Goal: Navigation & Orientation: Find specific page/section

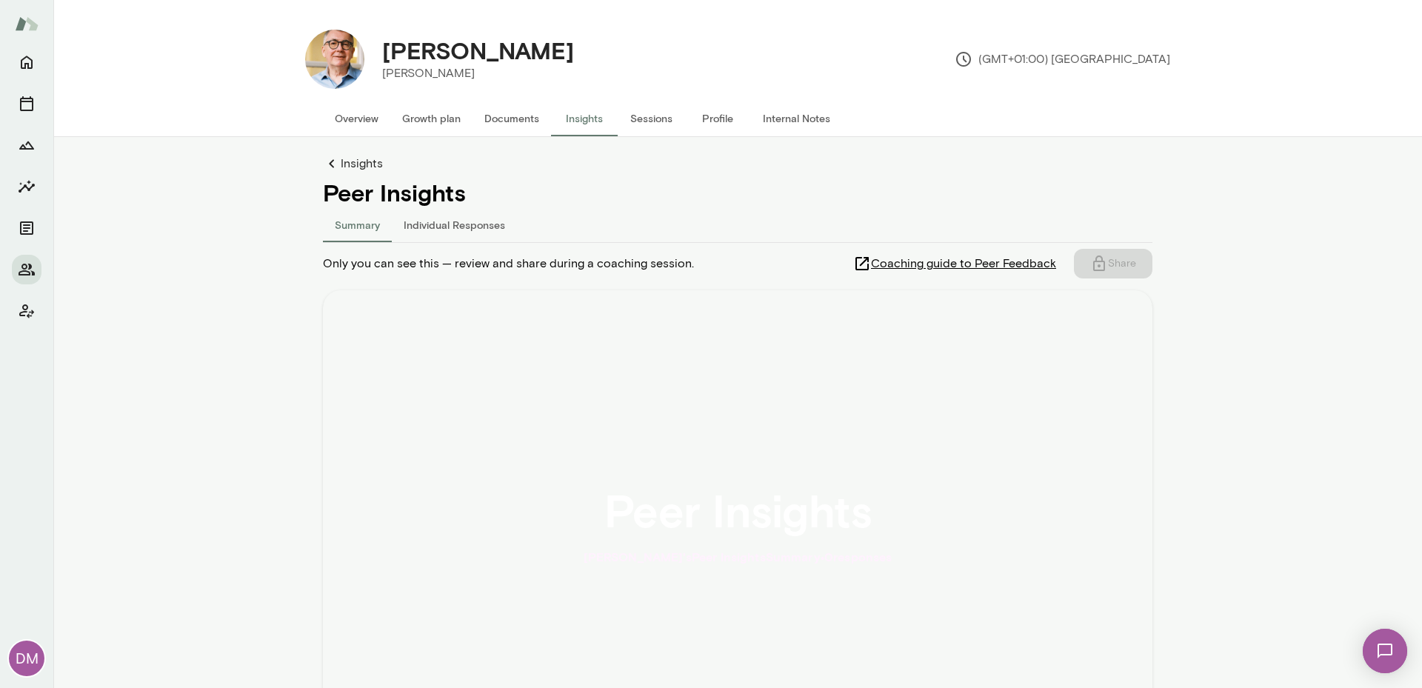
scroll to position [1, 0]
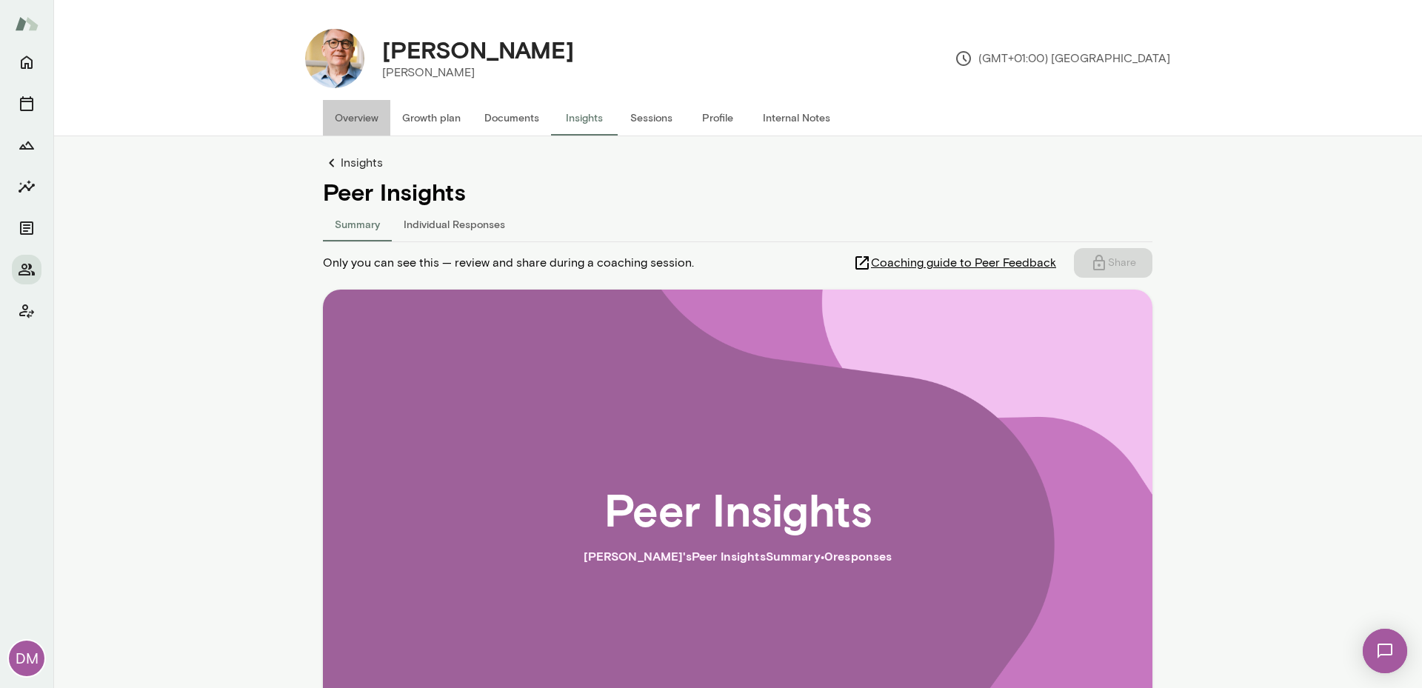
click at [325, 120] on button "Overview" at bounding box center [356, 118] width 67 height 36
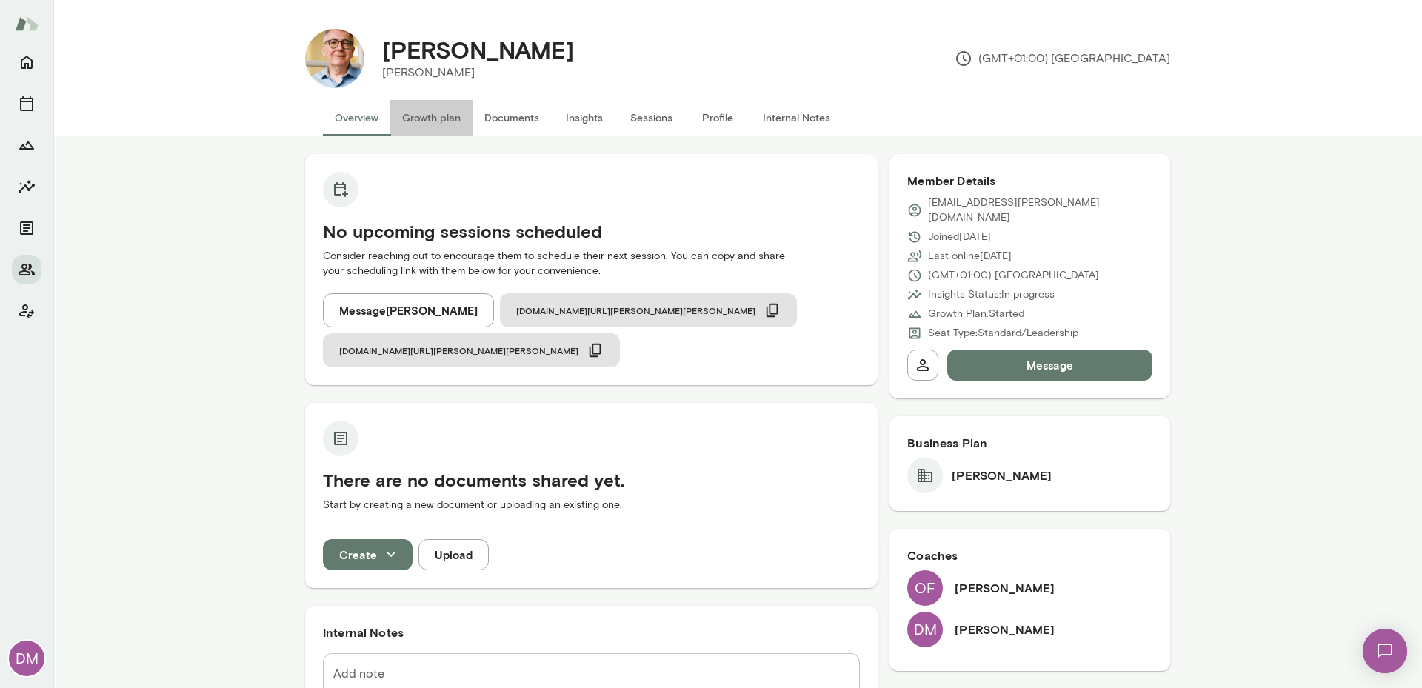
click at [410, 113] on button "Growth plan" at bounding box center [431, 118] width 82 height 36
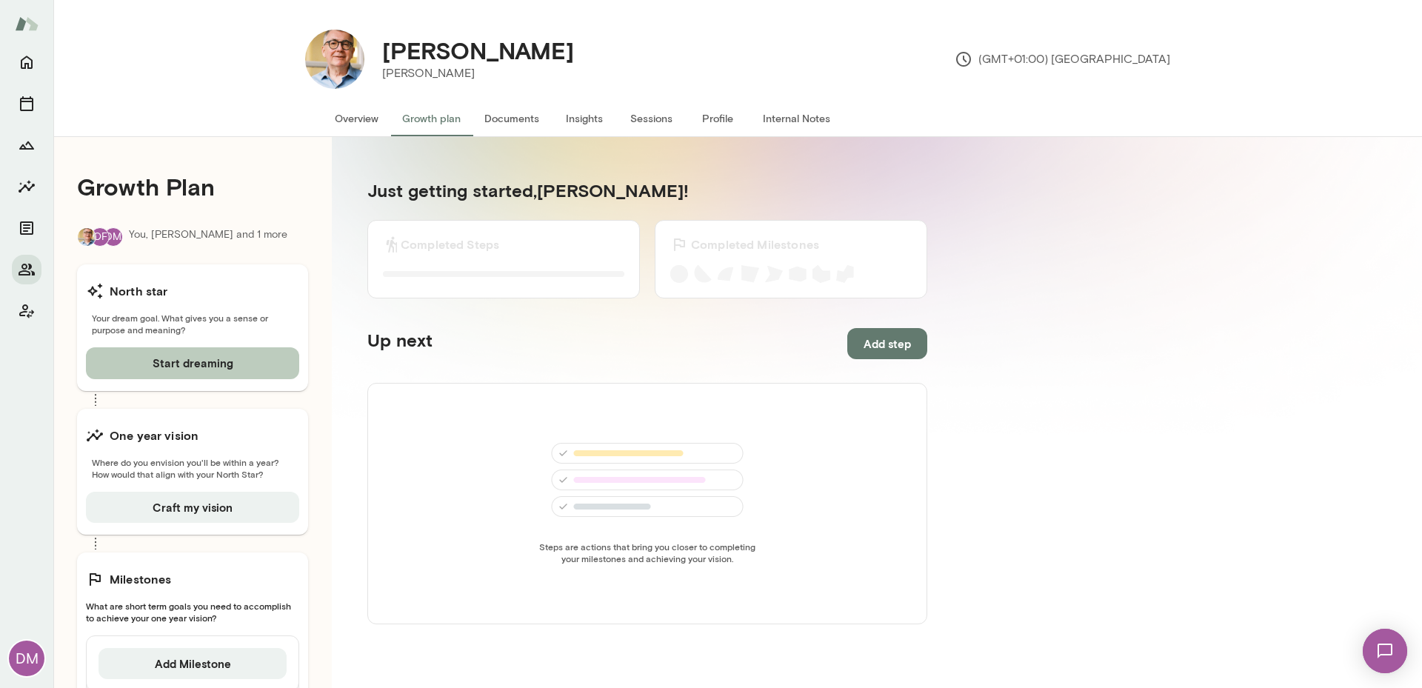
click at [218, 361] on button "Start dreaming" at bounding box center [192, 362] width 213 height 31
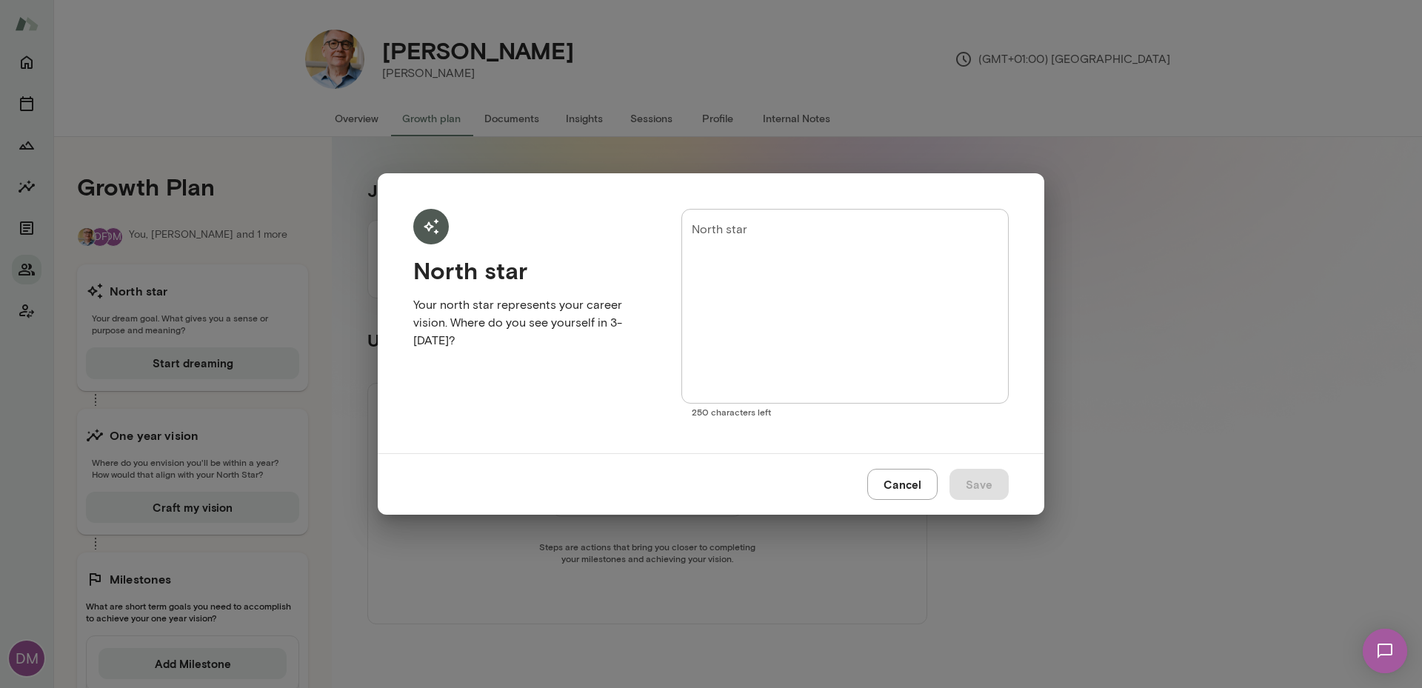
click at [904, 491] on button "Cancel" at bounding box center [902, 484] width 70 height 31
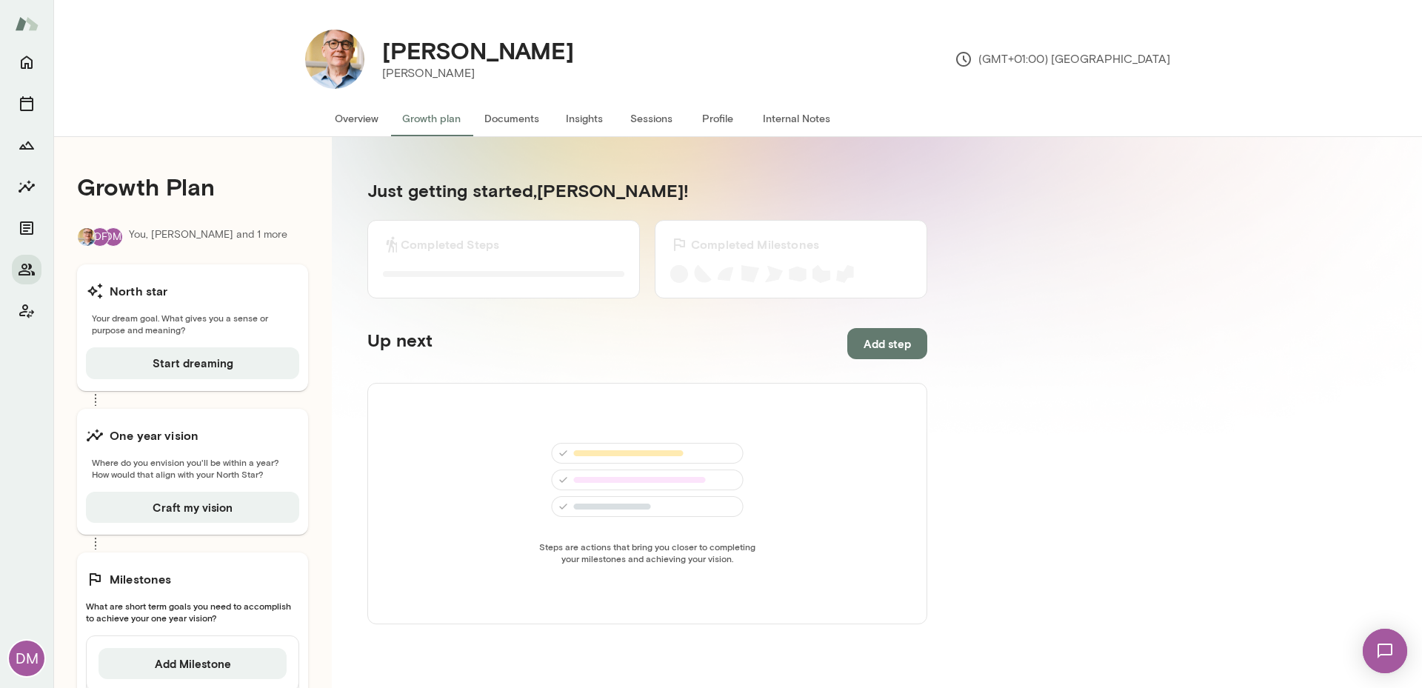
scroll to position [137, 0]
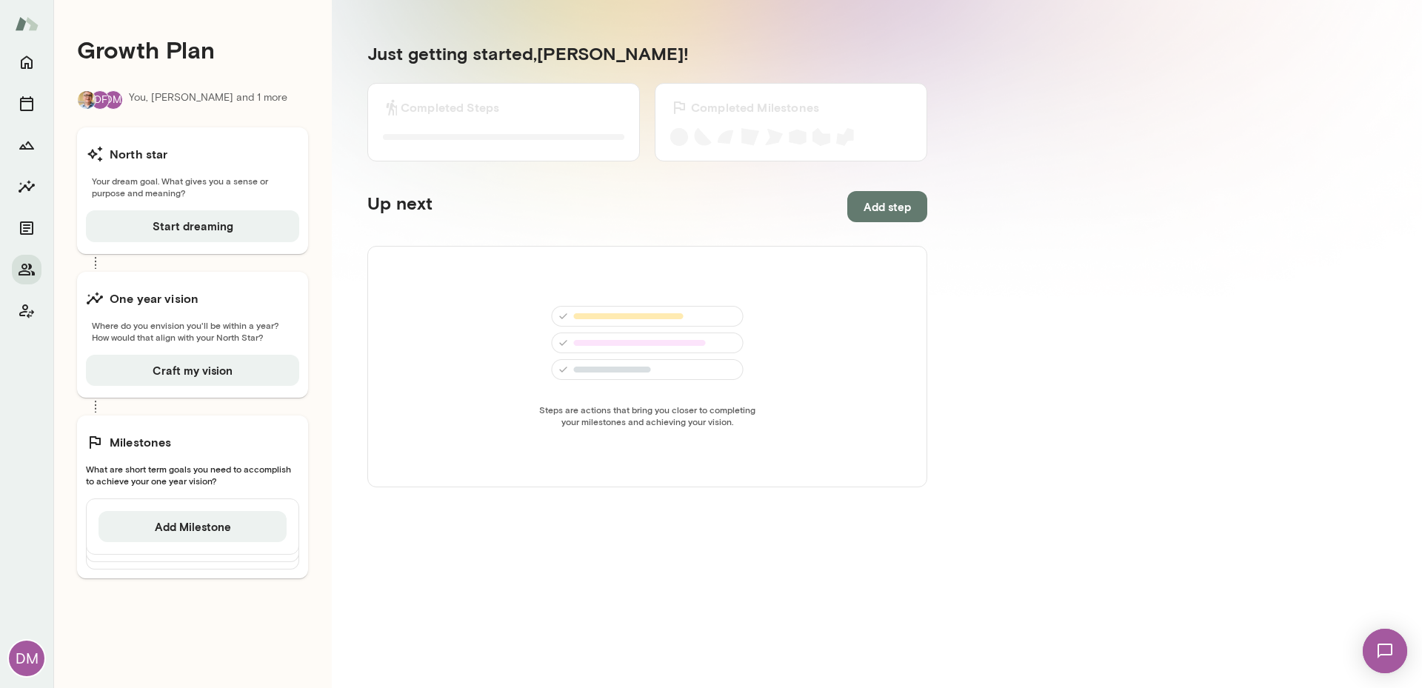
click at [486, 113] on h6 "Completed Steps" at bounding box center [450, 108] width 99 height 18
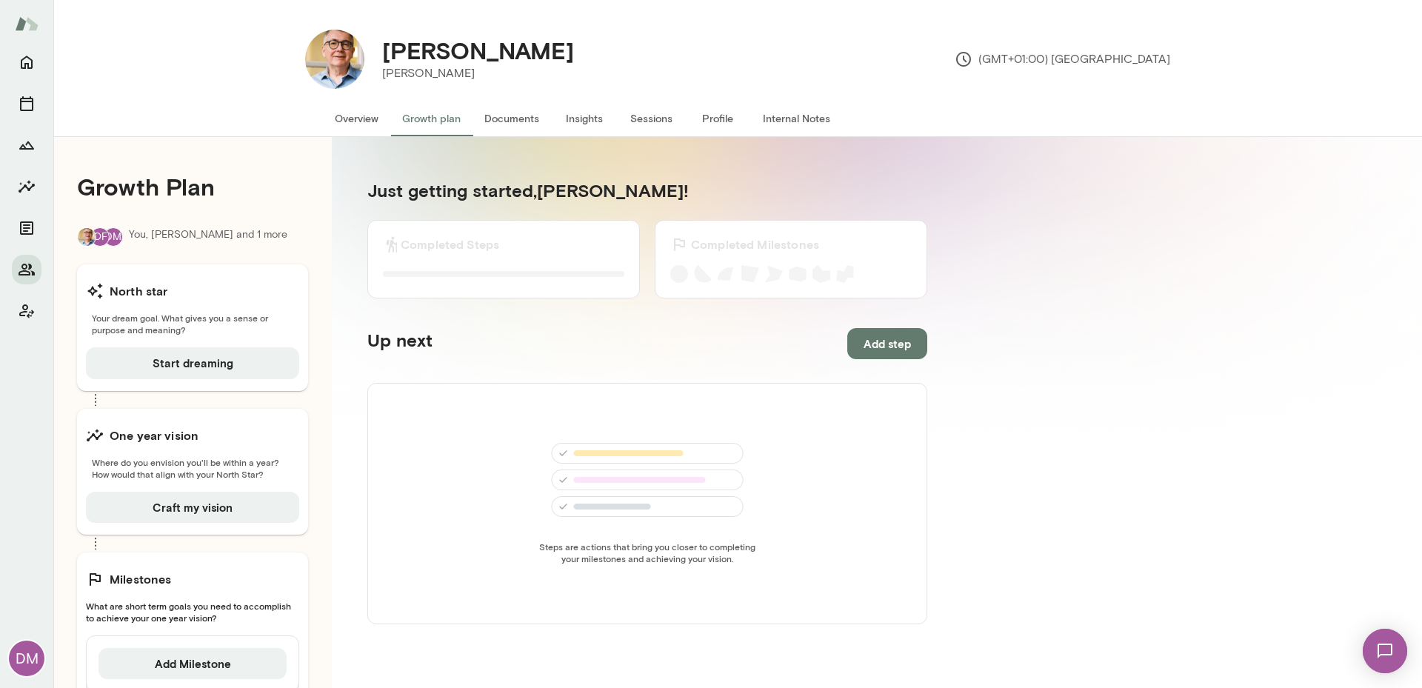
click at [499, 123] on button "Documents" at bounding box center [512, 119] width 79 height 36
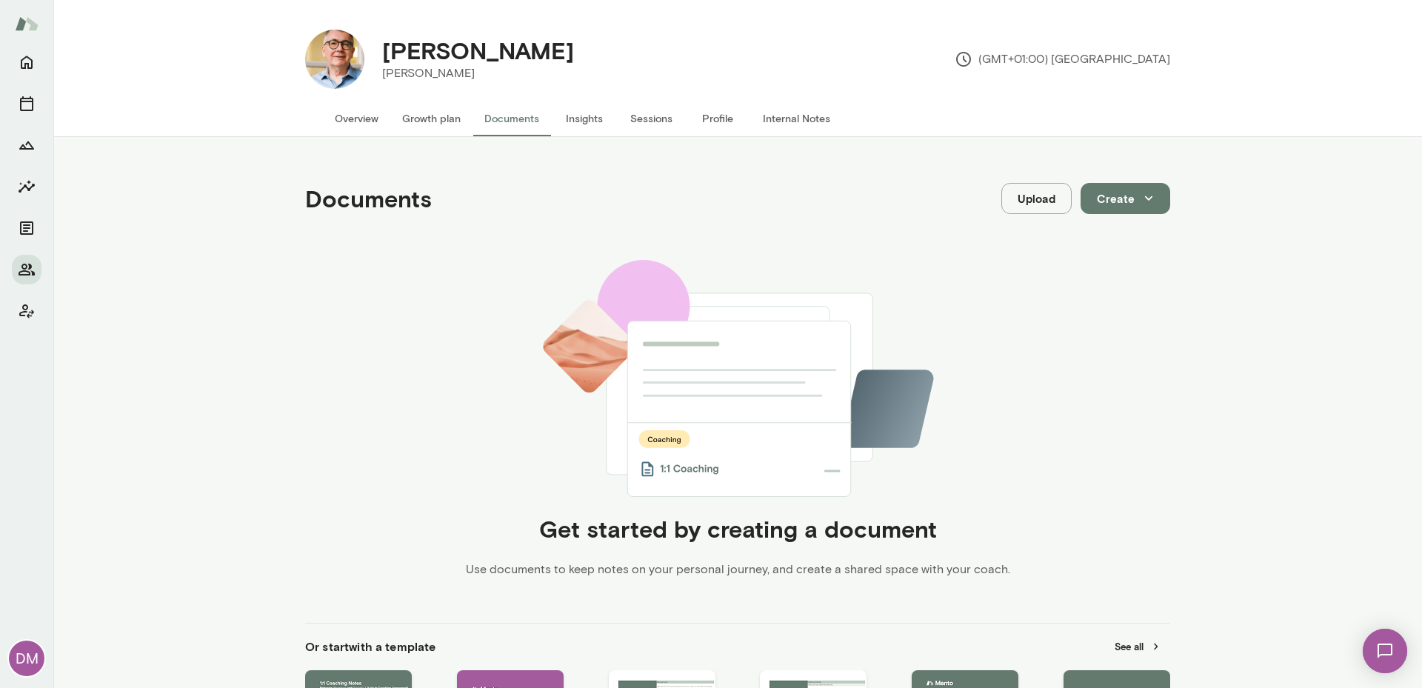
click at [580, 119] on button "Insights" at bounding box center [584, 119] width 67 height 36
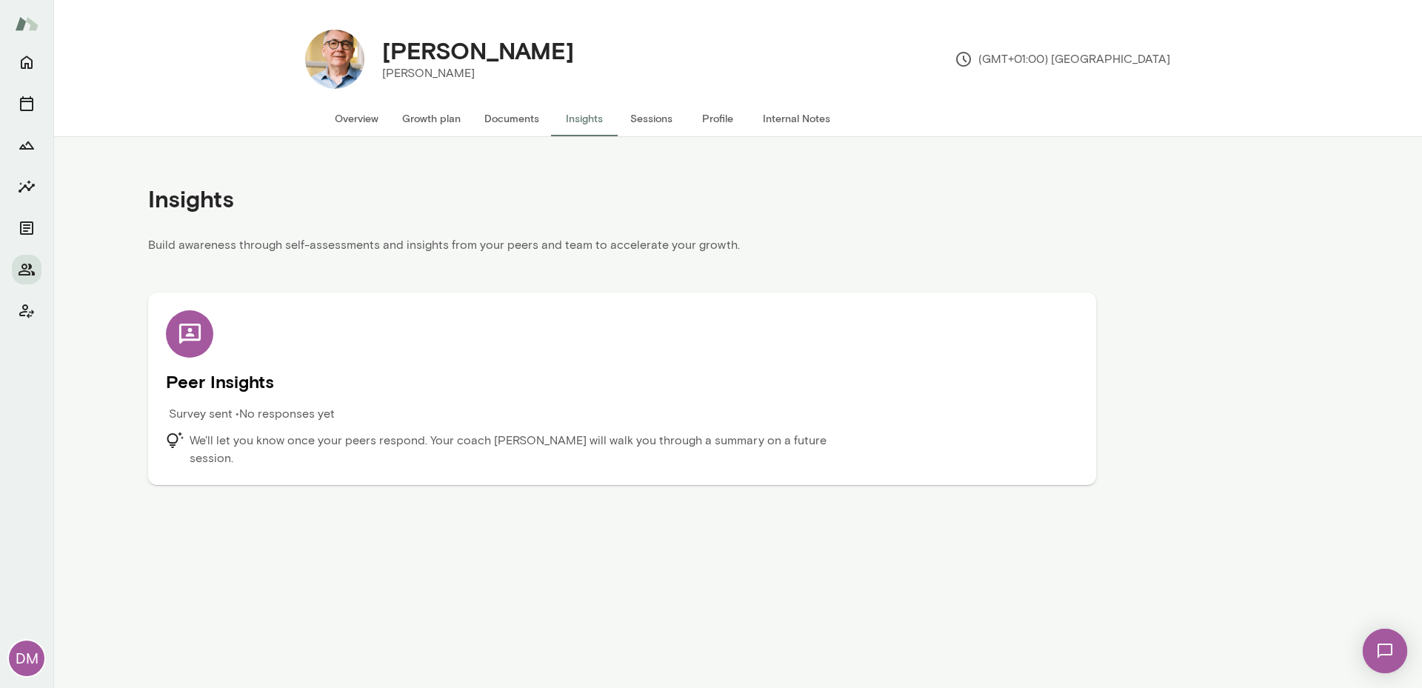
click at [632, 119] on button "Sessions" at bounding box center [651, 119] width 67 height 36
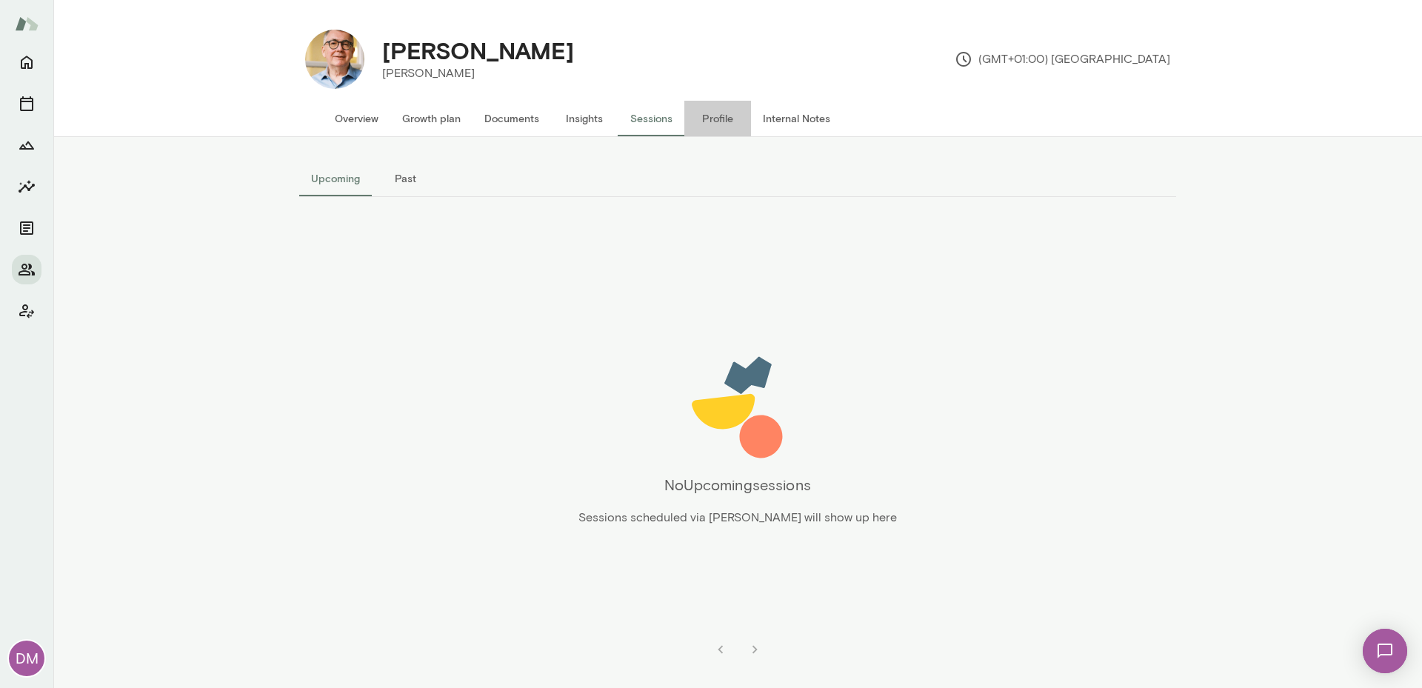
click at [725, 118] on button "Profile" at bounding box center [717, 119] width 67 height 36
